Goal: Book appointment/travel/reservation

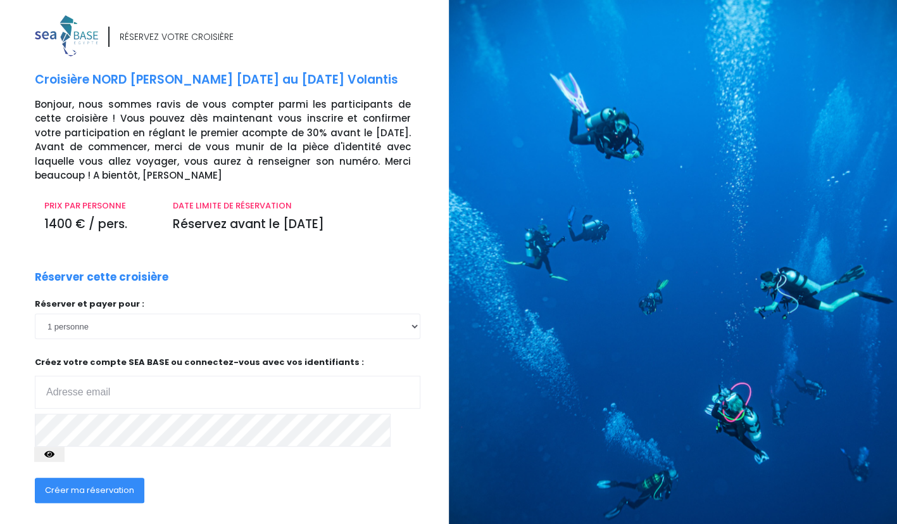
click at [85, 396] on input "email" at bounding box center [228, 392] width 386 height 33
type input "salviajoel@gmail.com"
click at [54, 454] on icon "button" at bounding box center [49, 454] width 10 height 0
click at [87, 484] on span "Créer ma réservation" at bounding box center [89, 490] width 89 height 12
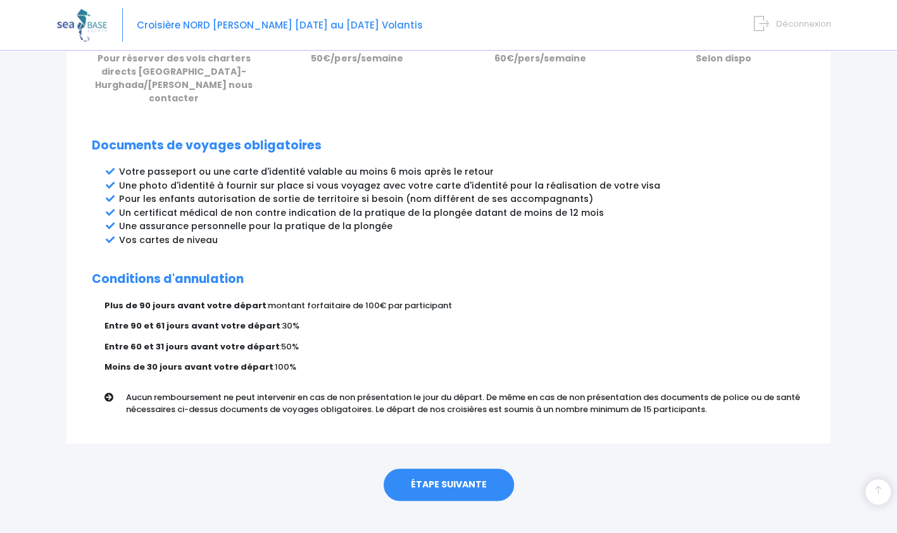
scroll to position [624, 0]
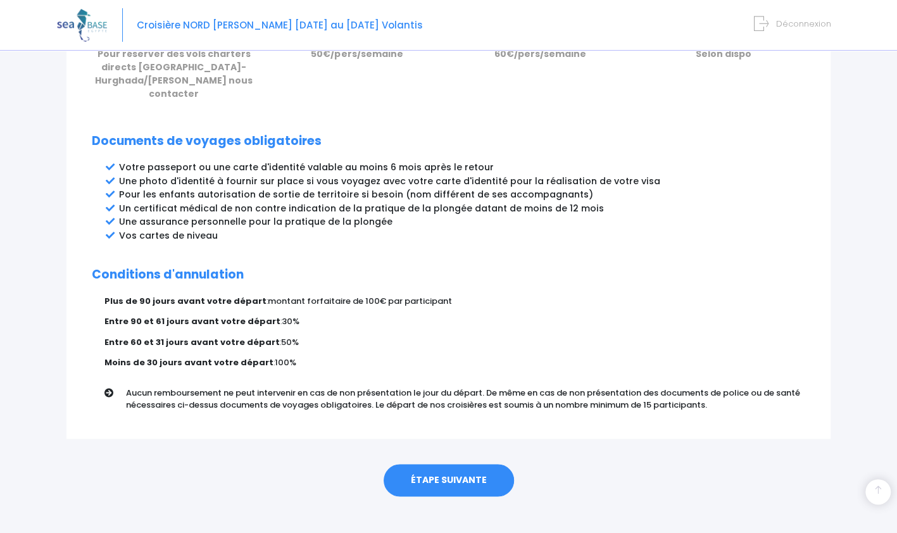
click at [438, 467] on link "ÉTAPE SUIVANTE" at bounding box center [449, 480] width 130 height 33
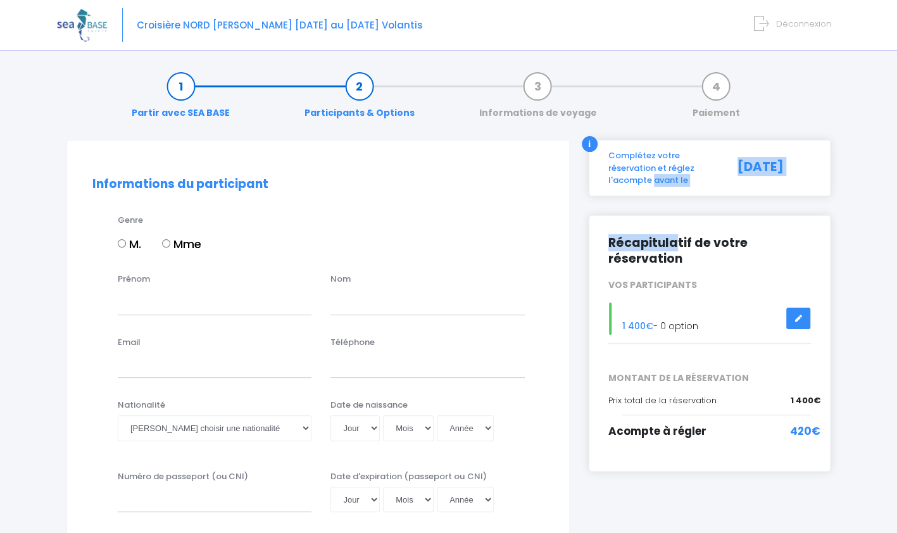
drag, startPoint x: 676, startPoint y: 225, endPoint x: 690, endPoint y: 159, distance: 67.9
click at [118, 243] on input "M." at bounding box center [122, 243] width 8 height 8
radio input "true"
click at [136, 307] on input "Prénom" at bounding box center [215, 301] width 194 height 25
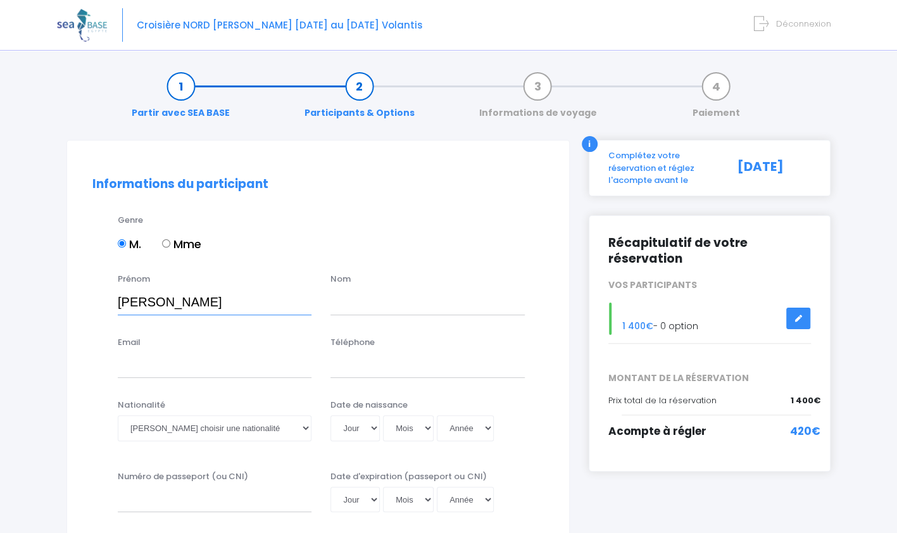
type input "JOEL"
click at [335, 299] on input "text" at bounding box center [428, 301] width 194 height 25
type input "SALVIA"
click at [153, 369] on input "Email" at bounding box center [215, 365] width 194 height 25
type input "salviajoel@gmail.com"
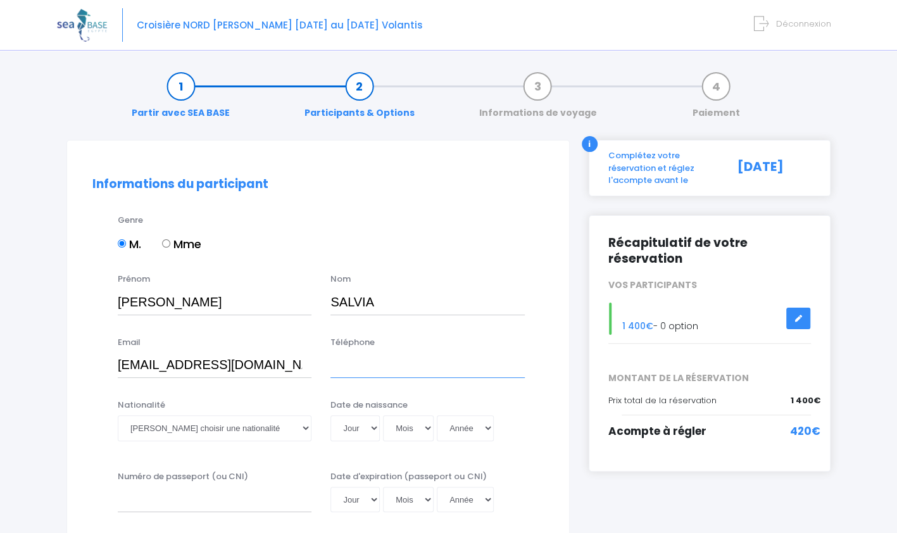
click at [337, 366] on input "Téléphone" at bounding box center [428, 365] width 194 height 25
type input "0624973343"
click at [199, 433] on select "Veuillez choisir une nationalité Afghane Albanaise Algerienne Allemande America…" at bounding box center [215, 427] width 194 height 25
select select "Française"
click at [118, 415] on select "Veuillez choisir une nationalité Afghane Albanaise Algerienne Allemande America…" at bounding box center [215, 427] width 194 height 25
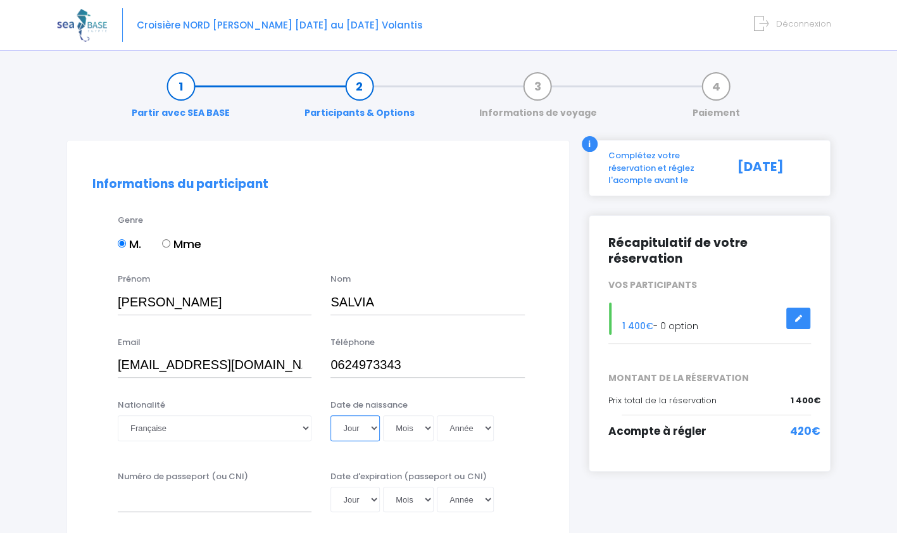
click at [371, 427] on select "Jour 01 02 03 04 05 06 07 08 09 10 11 12 13 14 15 16 17 18 19 20 21 22 23 24 25…" at bounding box center [355, 427] width 49 height 25
select select "31"
click at [331, 415] on select "Jour 01 02 03 04 05 06 07 08 09 10 11 12 13 14 15 16 17 18 19 20 21 22 23 24 25…" at bounding box center [355, 427] width 49 height 25
click at [409, 428] on select "Mois 01 02 03 04 05 06 07 08 09 10 11 12" at bounding box center [408, 427] width 51 height 25
select select "03"
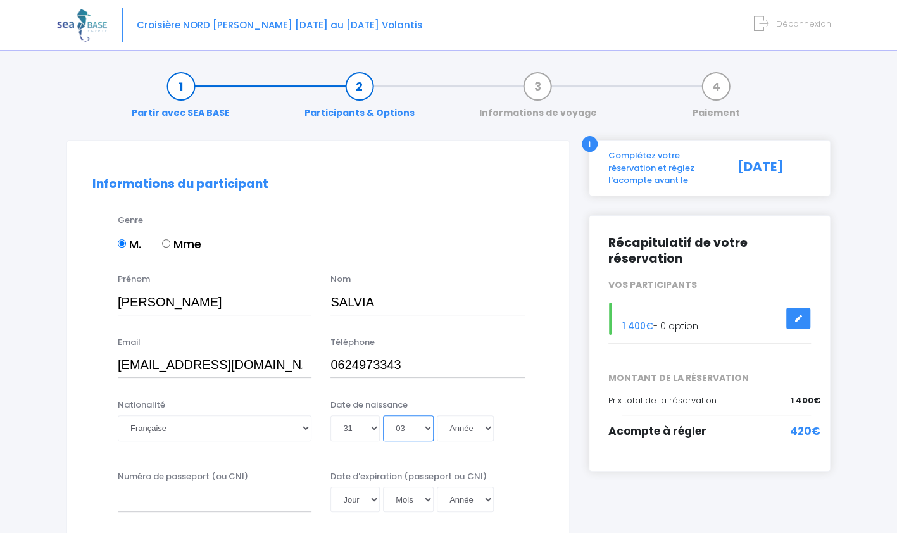
click at [383, 415] on select "Mois 01 02 03 04 05 06 07 08 09 10 11 12" at bounding box center [408, 427] width 51 height 25
click at [474, 426] on select "Année 2045 2044 2043 2042 2041 2040 2039 2038 2037 2036 2035 2034 2033 2032 203…" at bounding box center [465, 427] width 57 height 25
select select "1957"
click at [437, 415] on select "Année 2045 2044 2043 2042 2041 2040 2039 2038 2037 2036 2035 2034 2033 2032 203…" at bounding box center [465, 427] width 57 height 25
type input "1957-03-31"
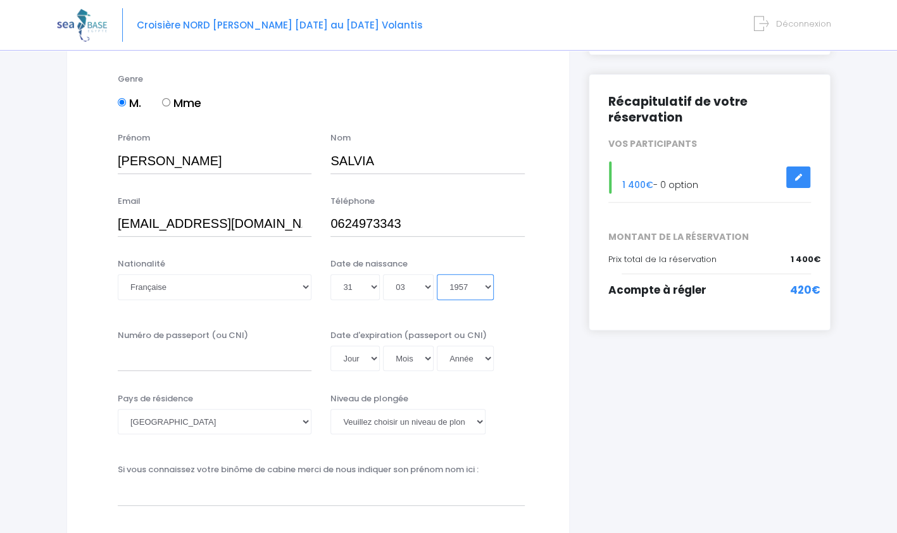
scroll to position [149, 0]
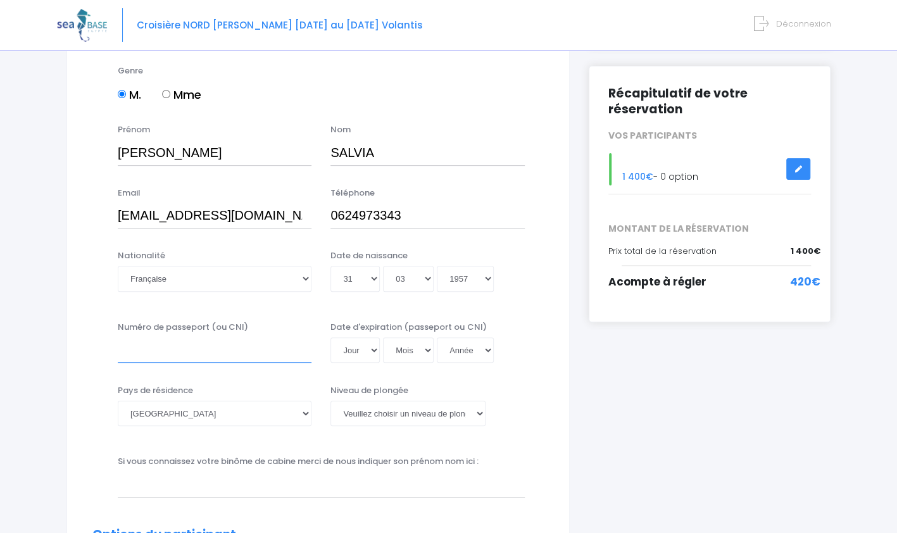
click at [125, 353] on input "Numéro de passeport (ou CNI)" at bounding box center [215, 350] width 194 height 25
type input "17DH00661"
click at [363, 346] on select "Jour 01 02 03 04 05 06 07 08 09 10 11 12 13 14 15 16 17 18 19 20 21 22 23 24 25…" at bounding box center [355, 350] width 49 height 25
select select "27"
click at [331, 338] on select "Jour 01 02 03 04 05 06 07 08 09 10 11 12 13 14 15 16 17 18 19 20 21 22 23 24 25…" at bounding box center [355, 350] width 49 height 25
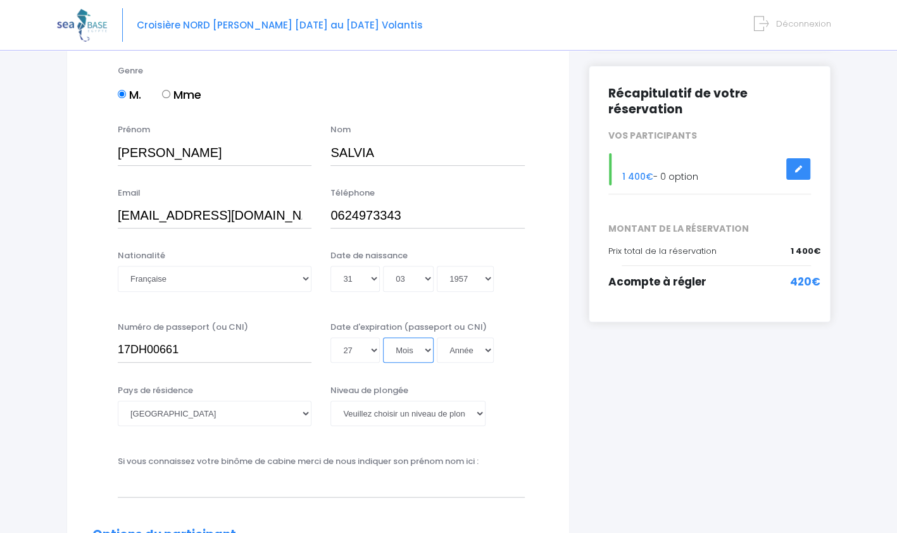
click at [398, 355] on select "Mois 01 02 03 04 05 06 07 08 09 10 11 12" at bounding box center [408, 350] width 51 height 25
select select "07"
click at [383, 338] on select "Mois 01 02 03 04 05 06 07 08 09 10 11 12" at bounding box center [408, 350] width 51 height 25
click at [464, 353] on select "Année 2045 2044 2043 2042 2041 2040 2039 2038 2037 2036 2035 2034 2033 2032 203…" at bounding box center [465, 350] width 57 height 25
select select "2026"
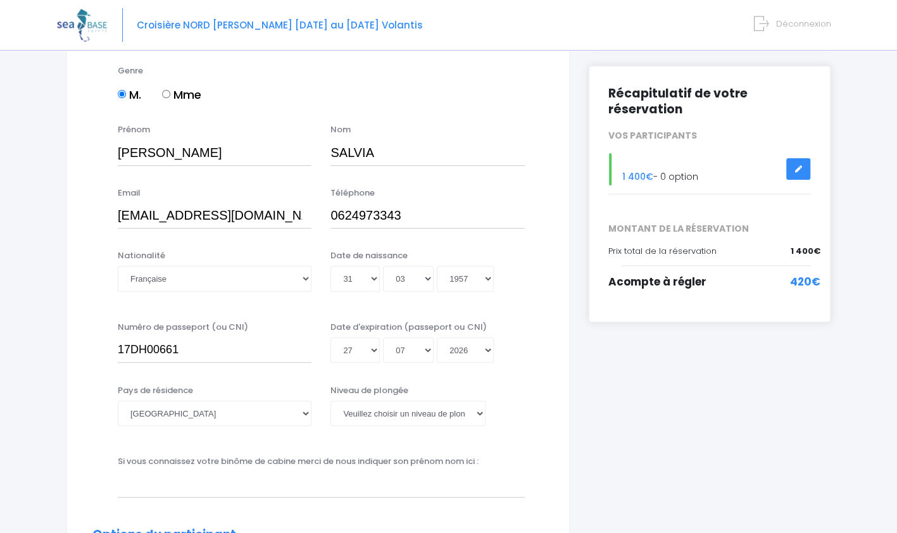
click at [437, 363] on select "Année 2045 2044 2043 2042 2041 2040 2039 2038 2037 2036 2035 2034 2033 2032 203…" at bounding box center [465, 350] width 57 height 25
type input "2026-07-27"
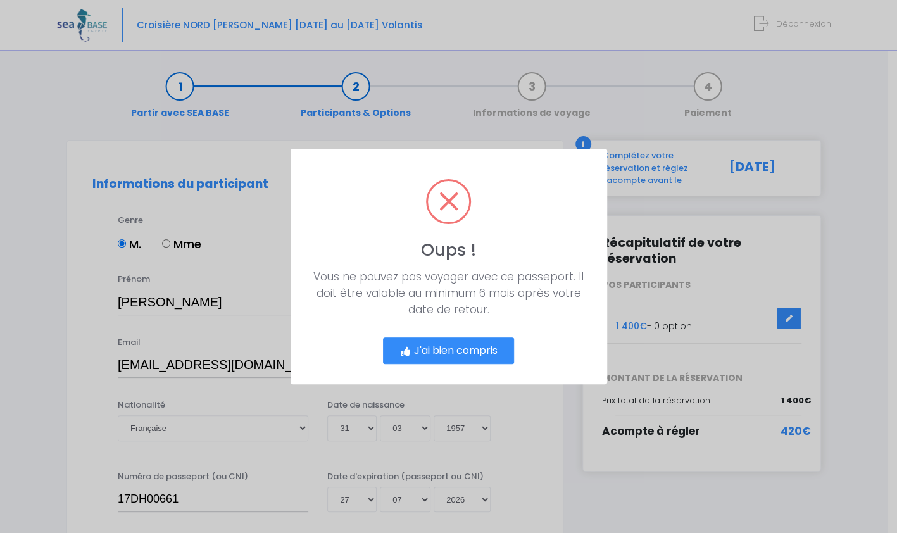
scroll to position [0, 0]
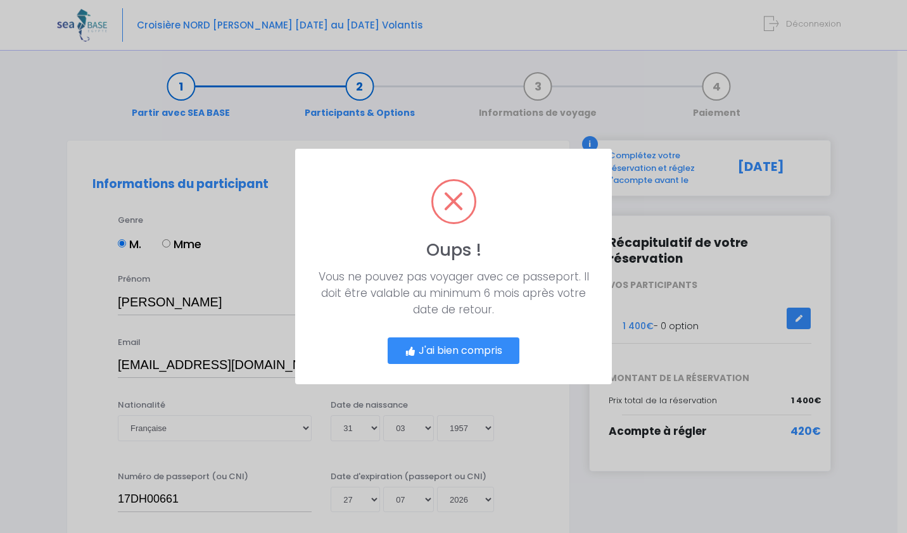
click at [458, 345] on button "J'ai bien compris" at bounding box center [454, 351] width 132 height 27
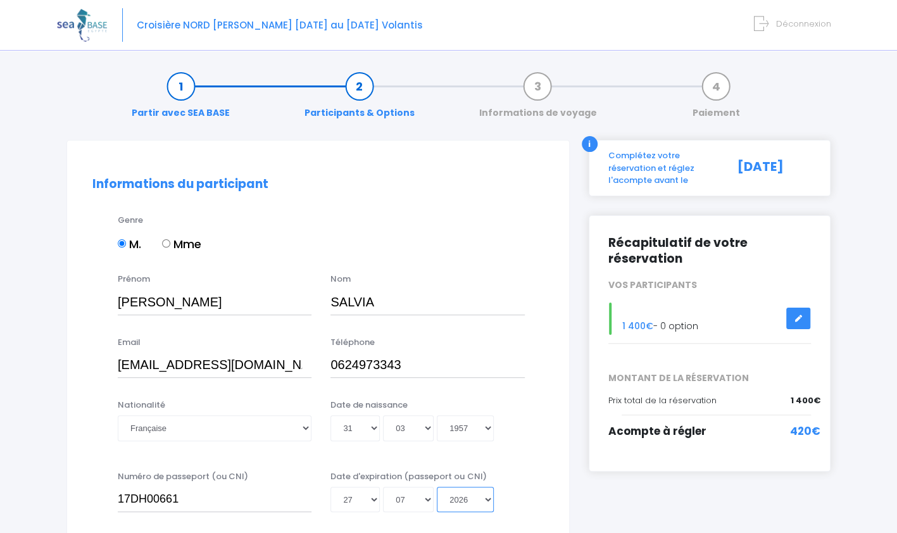
click at [471, 505] on select "Année 2045 2044 2043 2042 2041 2040 2039 2038 2037 2036 2035 2034 2033 2032 203…" at bounding box center [465, 499] width 57 height 25
select select "2027"
click at [437, 487] on select "Année 2045 2044 2043 2042 2041 2040 2039 2038 2037 2036 2035 2034 2033 2032 203…" at bounding box center [465, 499] width 57 height 25
type input "2027-07-27"
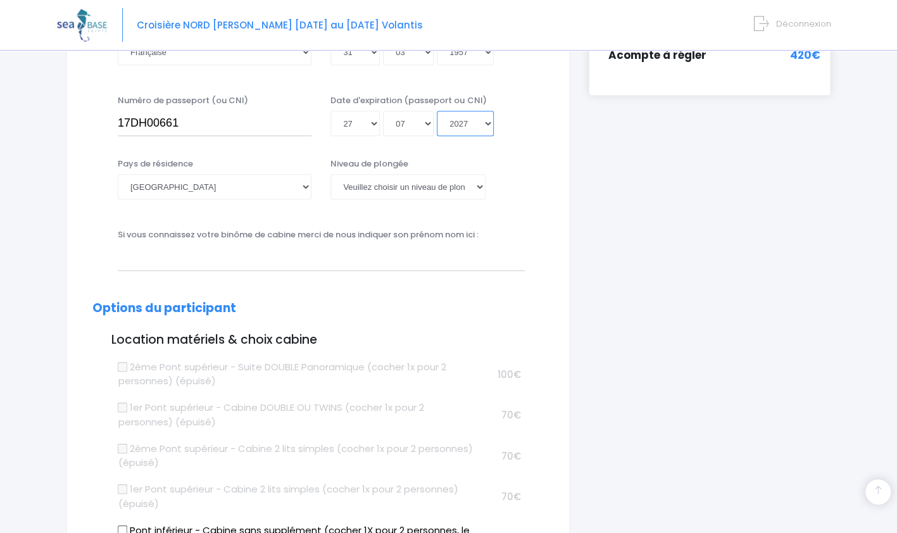
scroll to position [390, 0]
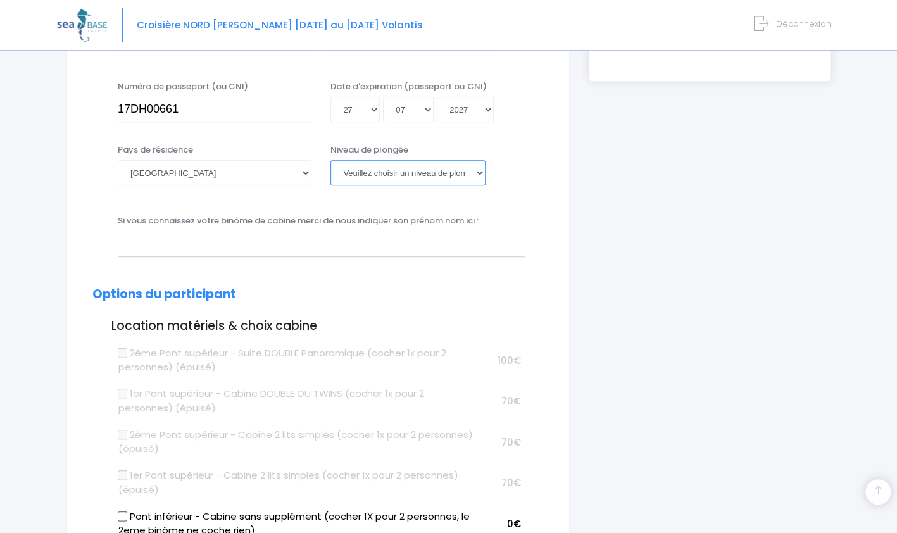
click at [481, 171] on select "Veuillez choisir un niveau de plongée Non plongeur Junior OW diver Adventure OW…" at bounding box center [408, 172] width 155 height 25
select select "N3"
click at [331, 160] on select "Veuillez choisir un niveau de plongée Non plongeur Junior OW diver Adventure OW…" at bounding box center [408, 172] width 155 height 25
click at [165, 247] on input "text" at bounding box center [321, 243] width 407 height 25
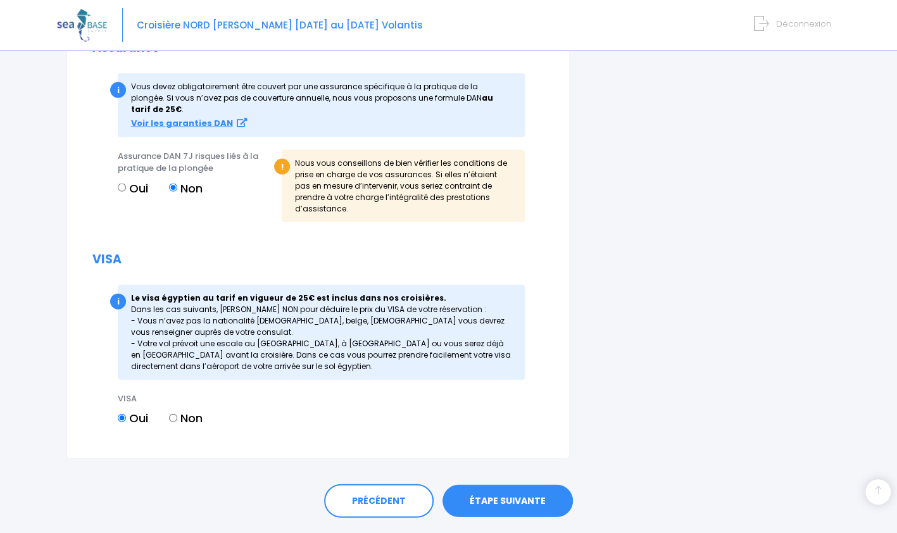
scroll to position [1473, 0]
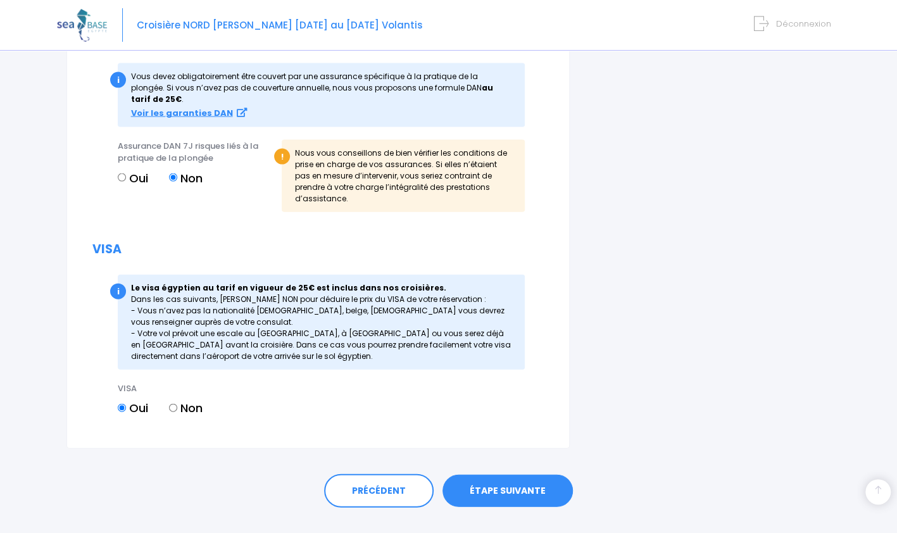
type input "CLAUDE ROSIER"
click at [530, 475] on link "ÉTAPE SUIVANTE" at bounding box center [508, 491] width 130 height 33
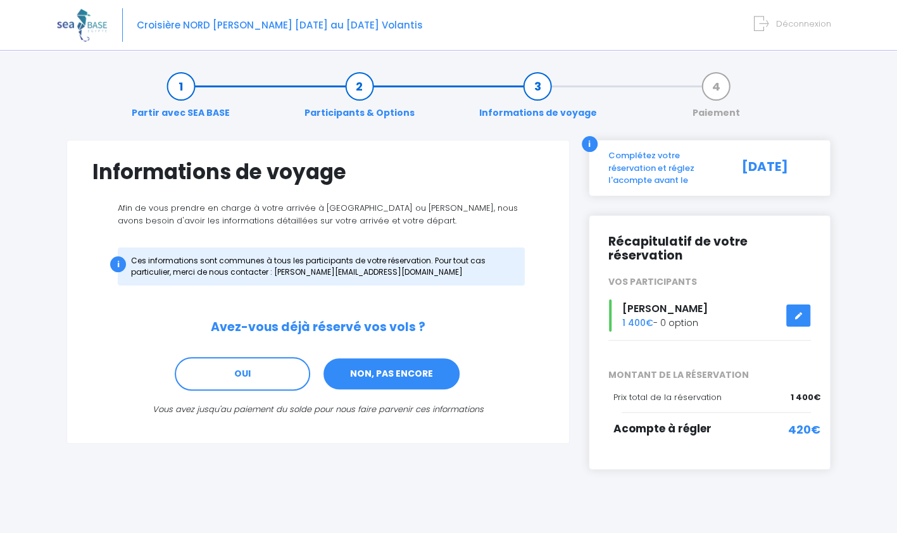
click at [373, 377] on link "NON, PAS ENCORE" at bounding box center [391, 374] width 139 height 34
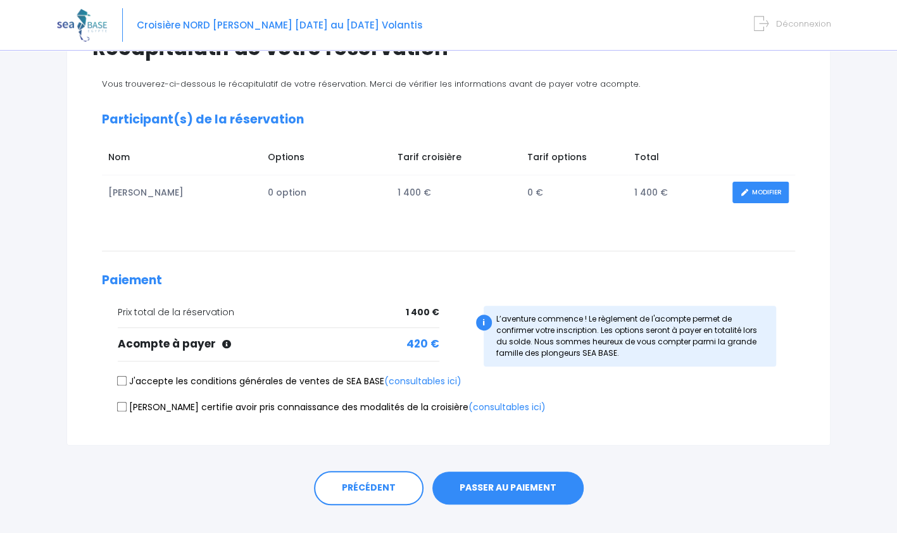
scroll to position [144, 0]
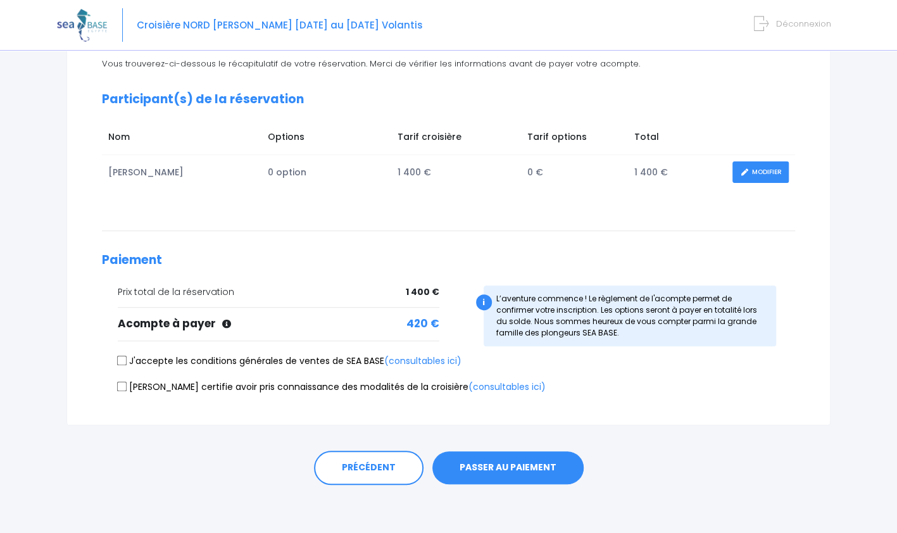
click at [125, 360] on input "J'accepte les conditions générales de ventes de SEA BASE (consultables ici)" at bounding box center [122, 361] width 10 height 10
checkbox input "true"
click at [123, 388] on input "[PERSON_NAME] certifie avoir pris connaissance des modalités de la croisière (c…" at bounding box center [122, 386] width 10 height 10
checkbox input "true"
click at [486, 460] on button "PASSER AU PAIEMENT" at bounding box center [508, 468] width 151 height 33
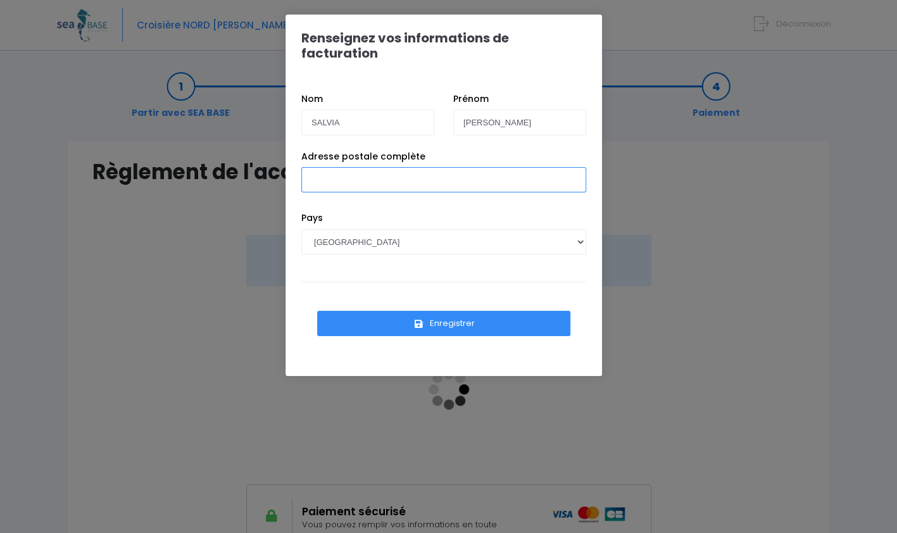
click at [342, 167] on input "Adresse postale complète" at bounding box center [443, 179] width 285 height 25
type input "1 BIS PASSAGE RIVIER 42120 LE COTEAU"
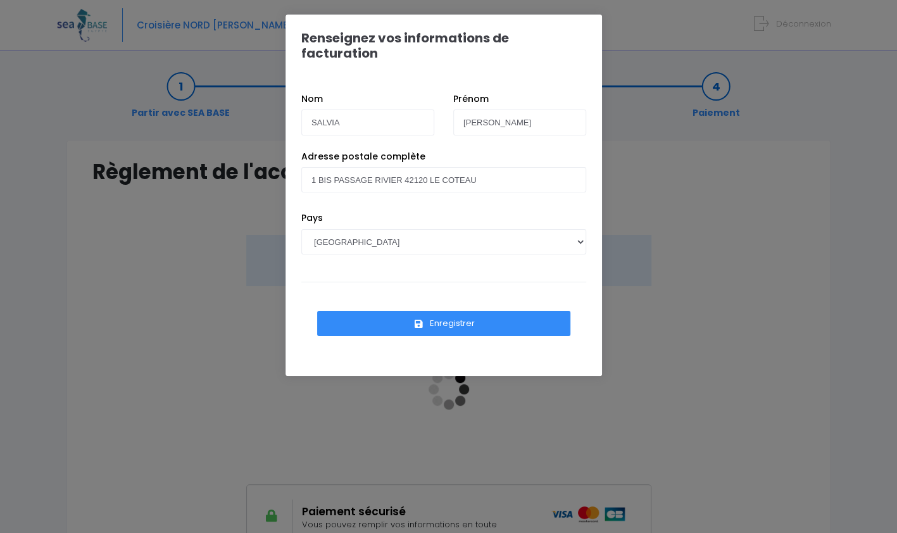
click at [431, 311] on button "Enregistrer" at bounding box center [443, 323] width 253 height 25
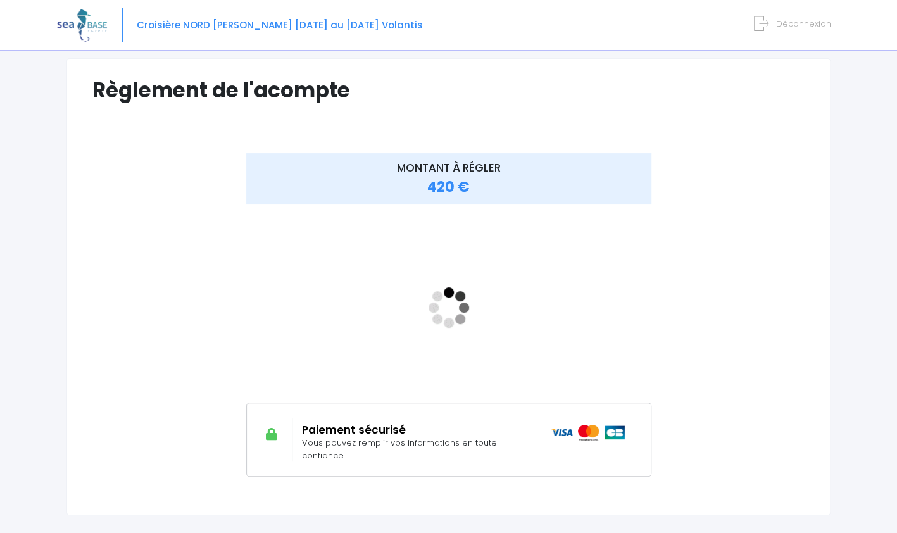
scroll to position [86, 0]
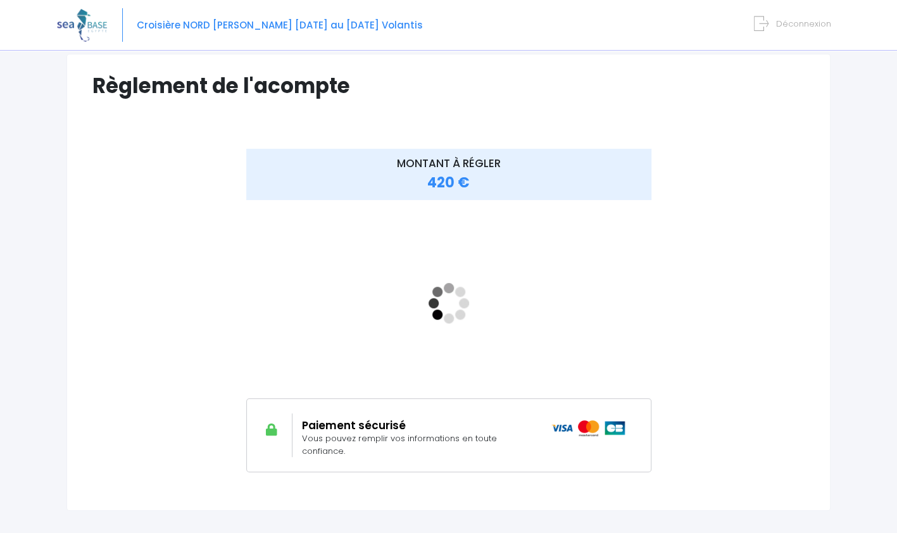
click at [873, 275] on div "Notre plateforme de réservation n'est pas compatible avec votre appareil. Veuil…" at bounding box center [448, 267] width 897 height 707
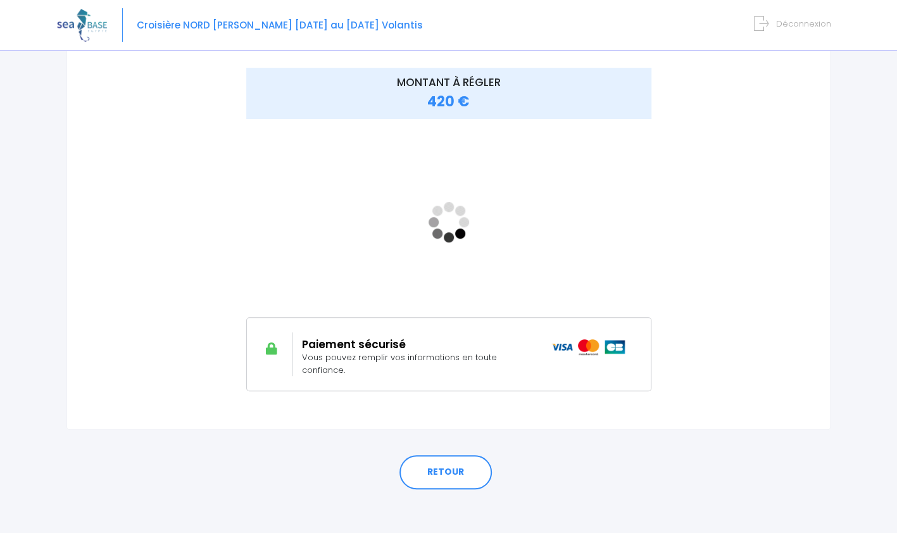
scroll to position [173, 0]
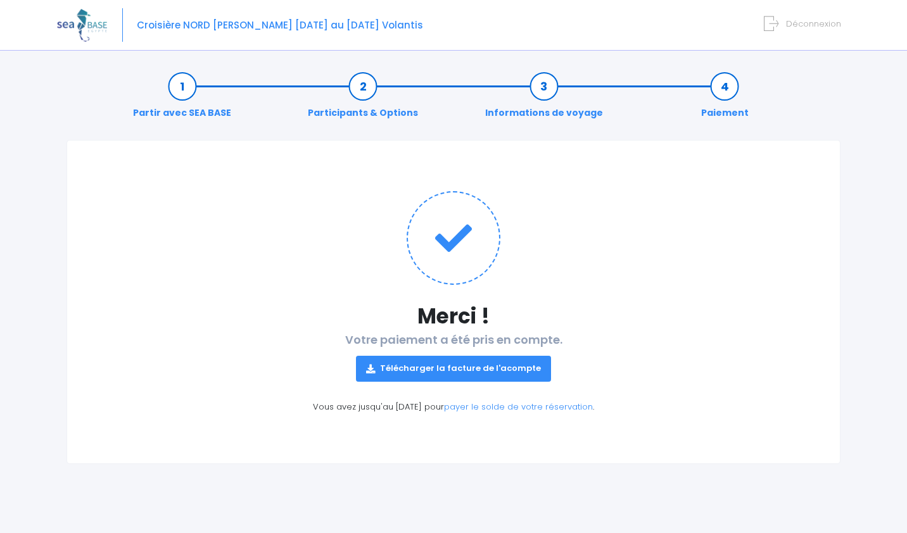
click at [418, 365] on link "Télécharger la facture de l'acompte" at bounding box center [453, 368] width 195 height 25
click at [859, 123] on div "Notre plateforme de réservation n'est pas compatible avec votre appareil. Veuil…" at bounding box center [453, 266] width 907 height 533
